Goal: Navigation & Orientation: Find specific page/section

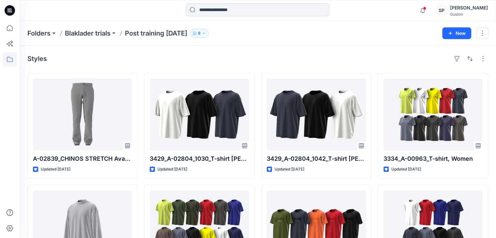
scroll to position [74, 0]
click at [197, 33] on icon "button" at bounding box center [195, 33] width 4 height 4
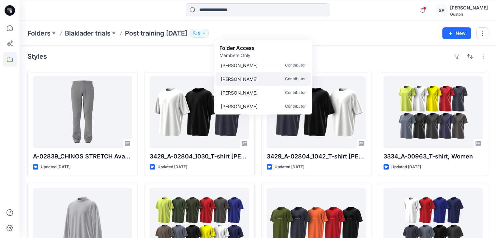
scroll to position [0, 0]
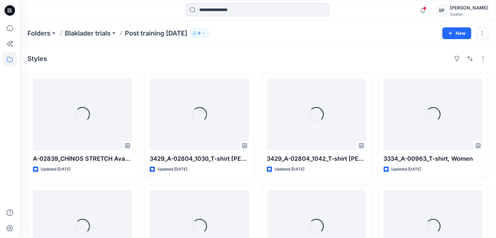
click at [197, 33] on icon "button" at bounding box center [195, 33] width 4 height 4
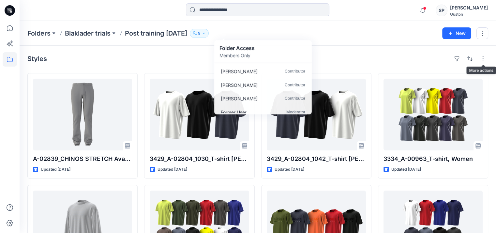
click at [488, 56] on div "Styles A-02839_CHINOS STRETCH Avatar blk3 Updated 9 months ago 3364_A-00413_115…" at bounding box center [258, 228] width 477 height 364
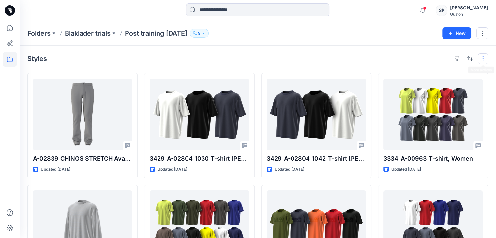
click at [486, 57] on button "button" at bounding box center [483, 58] width 10 height 10
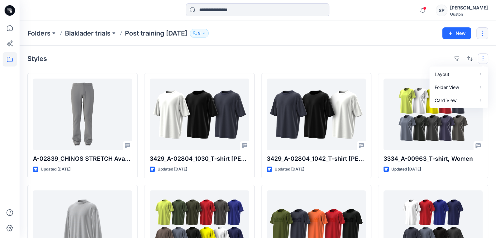
click at [482, 34] on button "button" at bounding box center [483, 33] width 12 height 12
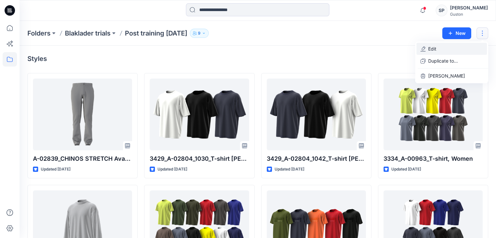
click at [439, 49] on button "Edit" at bounding box center [452, 49] width 70 height 12
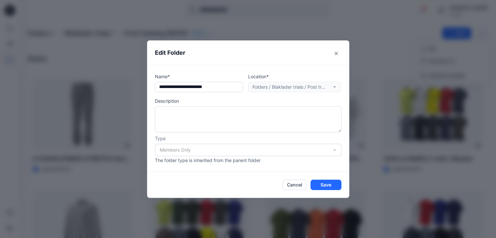
click at [269, 87] on div "Location* Folders / Blaklader trials / Post training October 2024" at bounding box center [294, 82] width 93 height 19
click at [211, 150] on div "Members Only" at bounding box center [248, 150] width 187 height 12
click at [297, 189] on button "Cancel" at bounding box center [295, 185] width 24 height 10
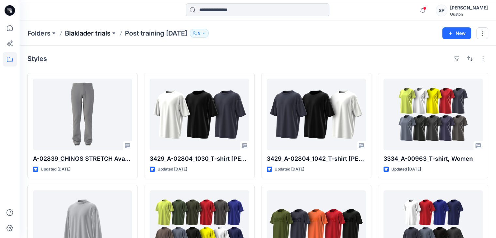
click at [88, 34] on p "Blaklader trials" at bounding box center [88, 33] width 46 height 9
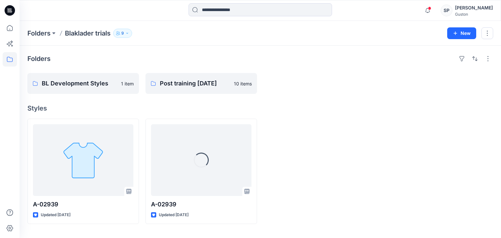
click at [113, 34] on div "Folders Blaklader trials 9" at bounding box center [234, 33] width 415 height 9
click at [120, 38] on div "Folders Blaklader trials 9 New" at bounding box center [260, 33] width 481 height 25
click at [124, 33] on p "9" at bounding box center [122, 33] width 3 height 7
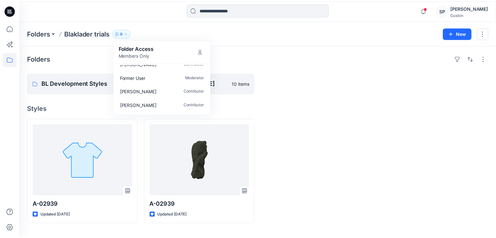
scroll to position [9, 0]
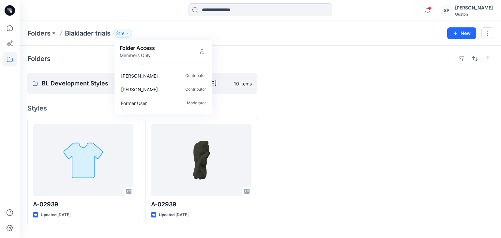
click at [86, 94] on div "Folders BL Development Styles 1 item Post training October 2024 10 items Styles…" at bounding box center [260, 142] width 481 height 192
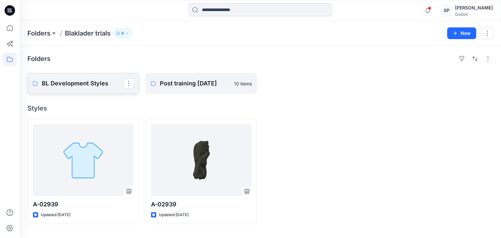
click at [98, 85] on p "BL Development Styles" at bounding box center [83, 83] width 82 height 9
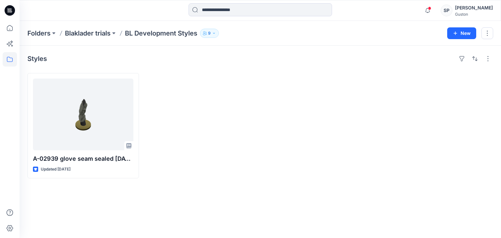
click at [102, 38] on div "Folders Blaklader trials BL Development Styles 9 New" at bounding box center [260, 33] width 481 height 25
click at [102, 36] on p "Blaklader trials" at bounding box center [88, 33] width 46 height 9
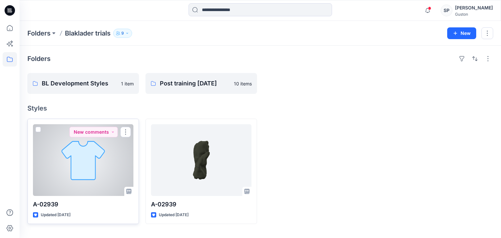
click at [89, 200] on p "A-02939" at bounding box center [83, 204] width 100 height 9
click at [95, 172] on div at bounding box center [83, 160] width 100 height 72
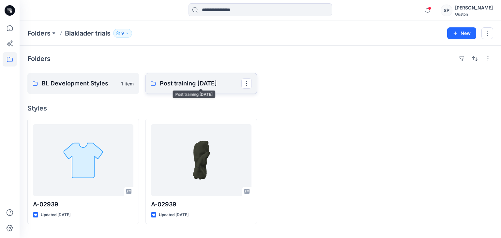
click at [212, 86] on p "Post training [DATE]" at bounding box center [201, 83] width 82 height 9
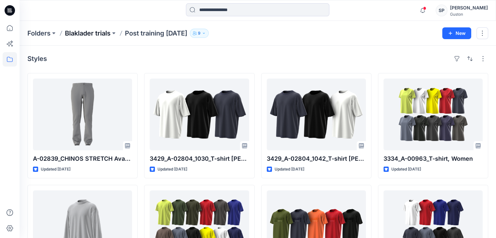
click at [106, 35] on p "Blaklader trials" at bounding box center [88, 33] width 46 height 9
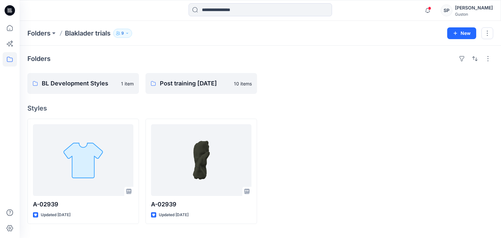
click at [129, 34] on icon "button" at bounding box center [127, 33] width 4 height 4
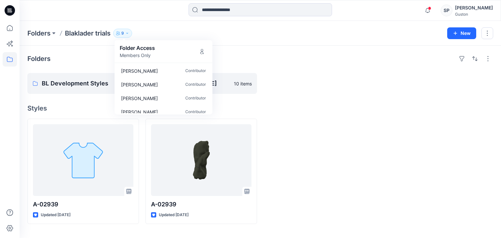
scroll to position [65, 0]
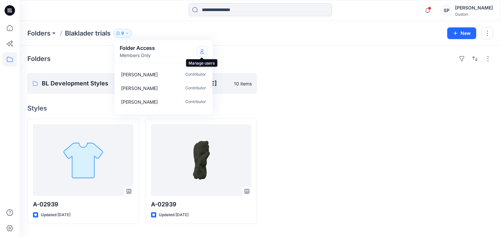
click at [201, 50] on icon "Manage Users" at bounding box center [202, 51] width 3 height 5
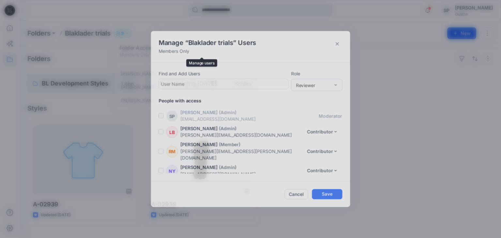
scroll to position [79, 0]
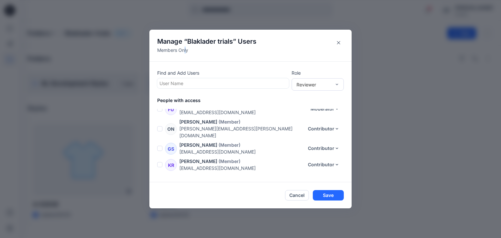
click at [185, 49] on p "Members Only" at bounding box center [206, 50] width 99 height 7
click at [189, 51] on p "Members Only" at bounding box center [206, 50] width 99 height 7
click at [191, 52] on p "Members Only" at bounding box center [206, 50] width 99 height 7
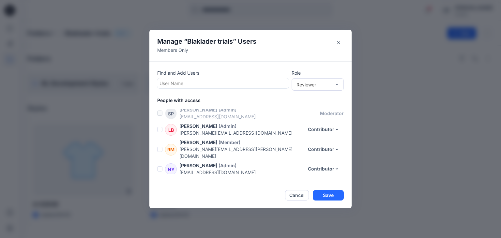
scroll to position [0, 0]
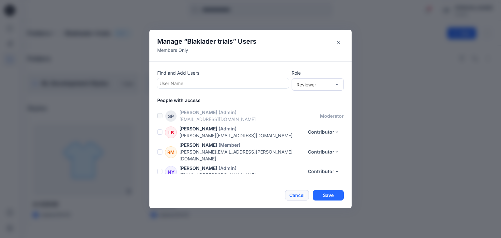
click at [297, 195] on button "Cancel" at bounding box center [297, 195] width 24 height 10
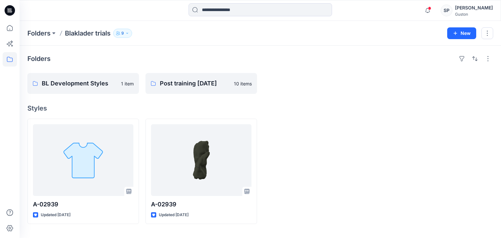
click at [119, 36] on button "9" at bounding box center [122, 33] width 19 height 9
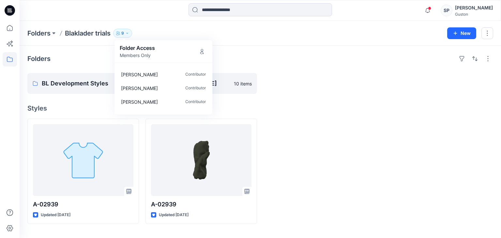
click at [144, 57] on p "Members Only" at bounding box center [137, 55] width 35 height 7
click at [84, 54] on div "Folders" at bounding box center [260, 58] width 466 height 10
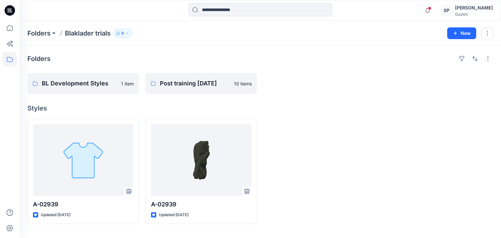
click at [102, 34] on p "Blaklader trials" at bounding box center [88, 33] width 46 height 9
click at [43, 34] on p "Folders" at bounding box center [38, 33] width 23 height 9
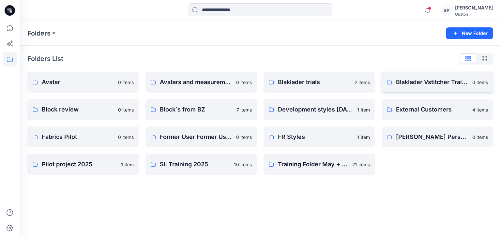
click at [393, 84] on link "Blaklader Vstitcher Training 0 items" at bounding box center [438, 82] width 112 height 21
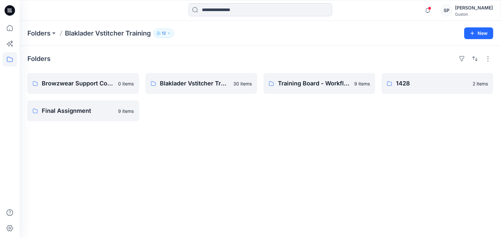
click at [160, 33] on icon "button" at bounding box center [159, 33] width 4 height 4
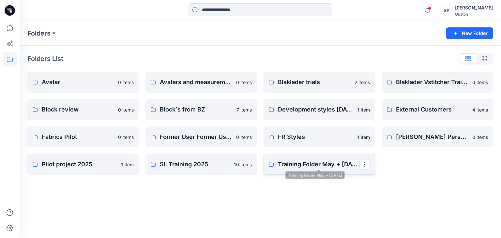
click at [297, 161] on p "Training Folder May + June 2025" at bounding box center [319, 164] width 82 height 9
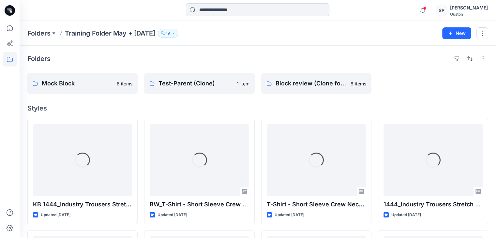
click at [170, 33] on p "19" at bounding box center [168, 33] width 4 height 7
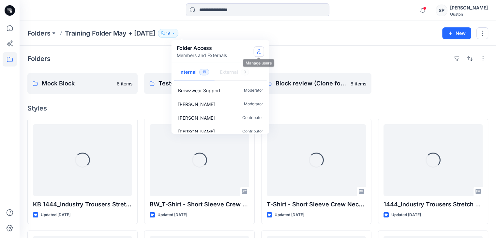
click at [259, 53] on icon "Manage Users" at bounding box center [258, 51] width 5 height 5
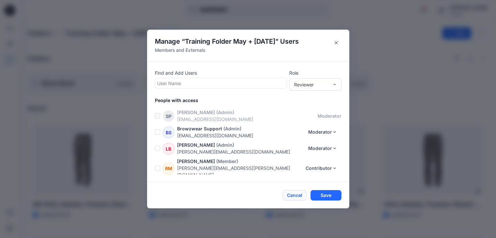
click at [296, 196] on button "Cancel" at bounding box center [295, 195] width 24 height 10
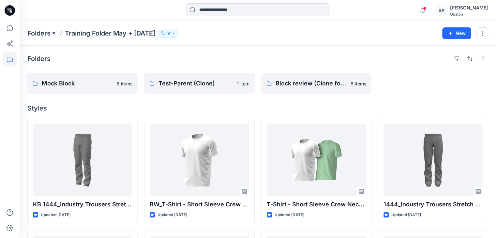
click at [53, 36] on button at bounding box center [54, 33] width 7 height 9
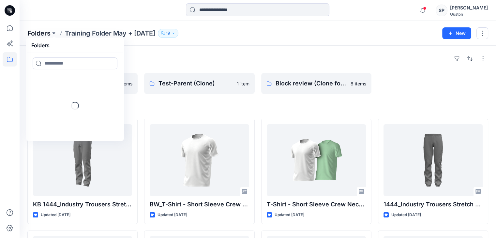
click at [30, 32] on p "Folders" at bounding box center [38, 33] width 23 height 9
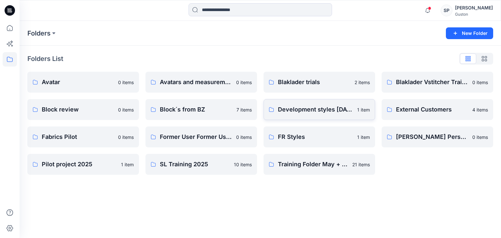
click at [300, 114] on p "Development styles june 2025" at bounding box center [315, 109] width 75 height 9
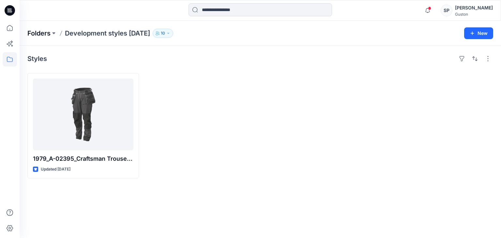
click at [43, 34] on p "Folders" at bounding box center [38, 33] width 23 height 9
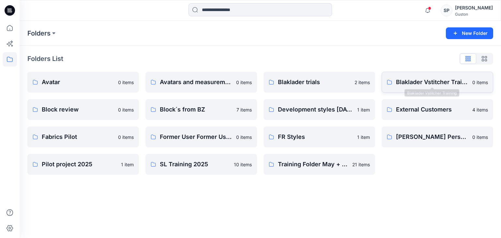
click at [421, 80] on p "Blaklader Vstitcher Training" at bounding box center [432, 82] width 72 height 9
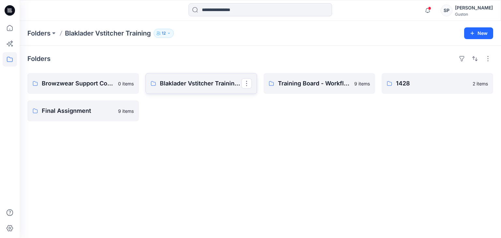
click at [150, 89] on link "Blaklader Vstitcher Training Board" at bounding box center [201, 83] width 112 height 21
click at [50, 35] on p "Folders" at bounding box center [38, 33] width 23 height 9
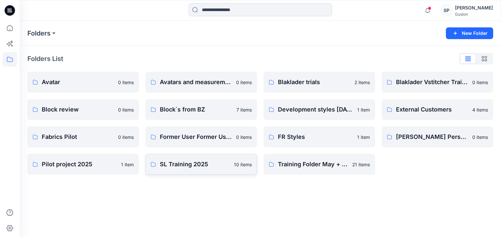
click at [156, 171] on link "SL Training 2025 10 items" at bounding box center [201, 164] width 112 height 21
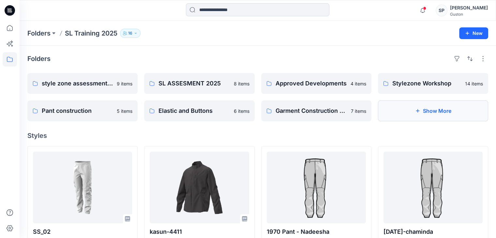
click at [437, 120] on button "Show More" at bounding box center [433, 110] width 110 height 21
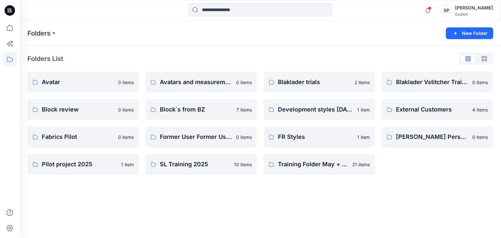
click at [404, 126] on div "Blaklader Vstitcher Training 0 items External Customers 4 items Jessica Nilsson…" at bounding box center [438, 123] width 112 height 103
click at [404, 139] on p "Jessica Nilsson's Personal Zone" at bounding box center [432, 136] width 72 height 9
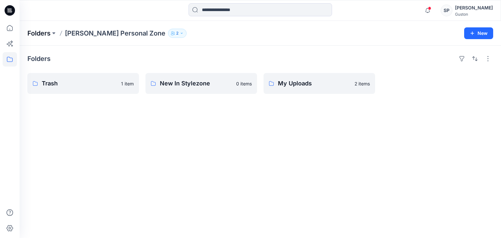
click at [39, 35] on p "Folders" at bounding box center [38, 33] width 23 height 9
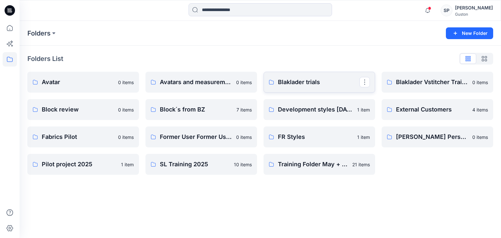
click at [324, 80] on p "Blaklader trials" at bounding box center [319, 82] width 82 height 9
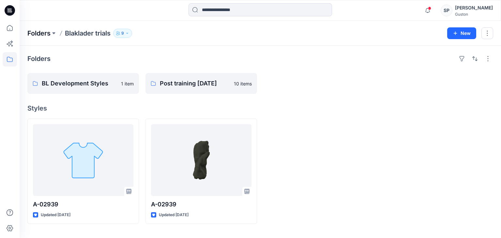
click at [47, 38] on p "Folders" at bounding box center [38, 33] width 23 height 9
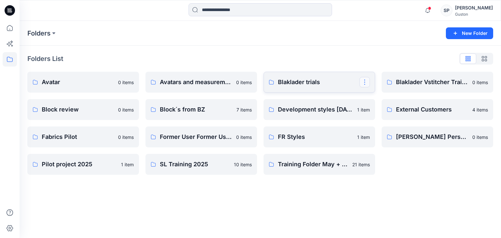
click at [363, 87] on button "button" at bounding box center [364, 82] width 10 height 10
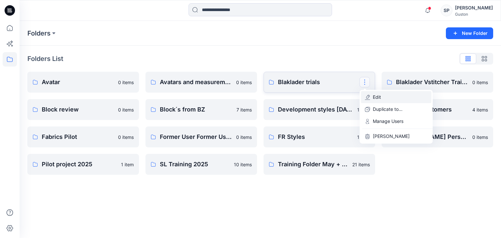
click at [374, 100] on p "Edit" at bounding box center [377, 97] width 8 height 7
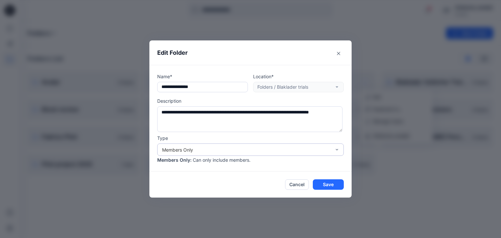
click at [200, 147] on div "Members Only" at bounding box center [246, 149] width 169 height 7
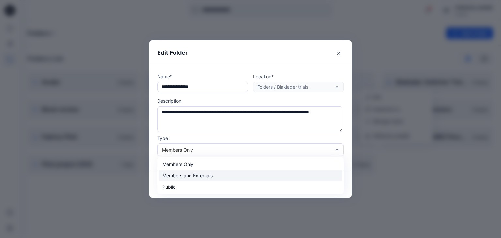
click at [194, 180] on div "Members and Externals" at bounding box center [251, 175] width 184 height 11
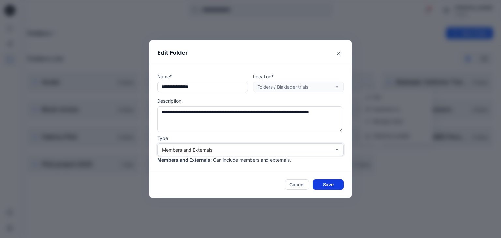
click at [334, 188] on button "Save" at bounding box center [328, 184] width 31 height 10
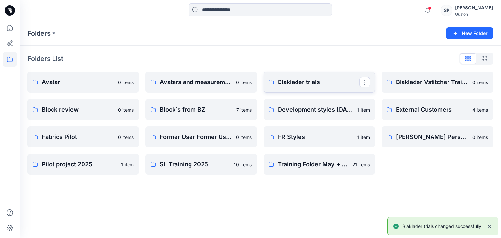
click at [300, 85] on p "Blaklader trials" at bounding box center [319, 82] width 82 height 9
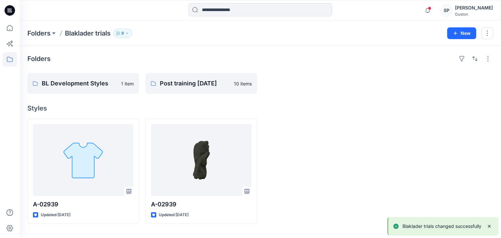
click at [122, 34] on p "9" at bounding box center [122, 33] width 3 height 7
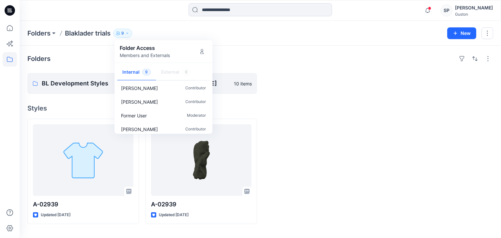
scroll to position [9, 0]
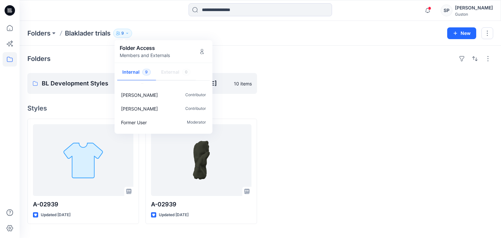
click at [356, 132] on div at bounding box center [320, 171] width 112 height 105
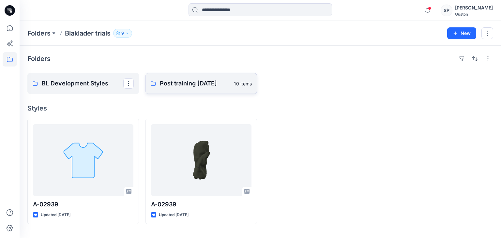
click at [159, 79] on link "Post training October 2024 10 items" at bounding box center [201, 83] width 112 height 21
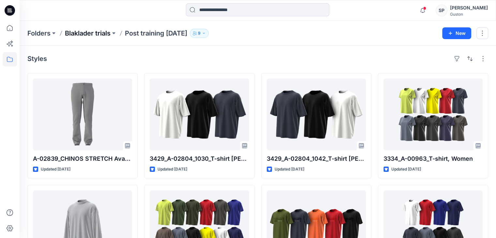
click at [73, 34] on p "Blaklader trials" at bounding box center [88, 33] width 46 height 9
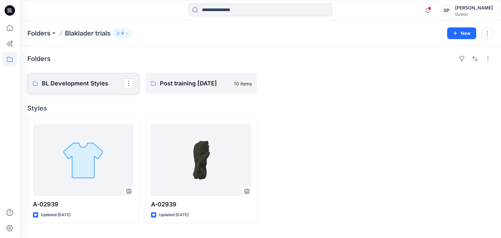
click at [81, 84] on p "BL Development Styles" at bounding box center [83, 83] width 82 height 9
